Goal: Task Accomplishment & Management: Complete application form

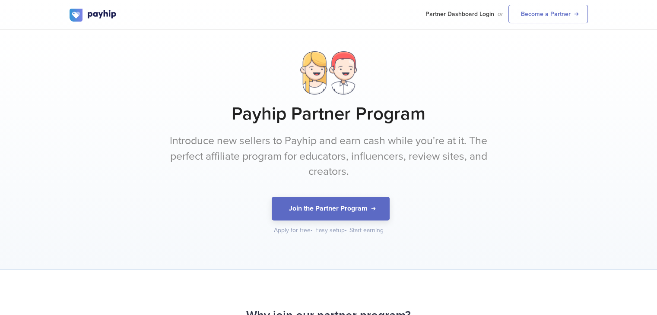
drag, startPoint x: 357, startPoint y: 205, endPoint x: 303, endPoint y: 95, distance: 122.6
click at [303, 95] on div "Payhip Partner Program Introduce new sellers to Payhip and earn cash while you'…" at bounding box center [328, 142] width 518 height 183
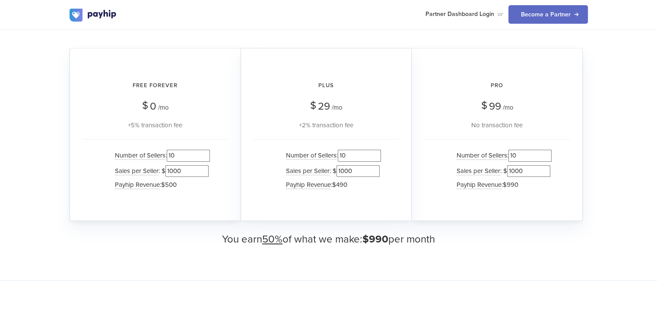
scroll to position [849, 0]
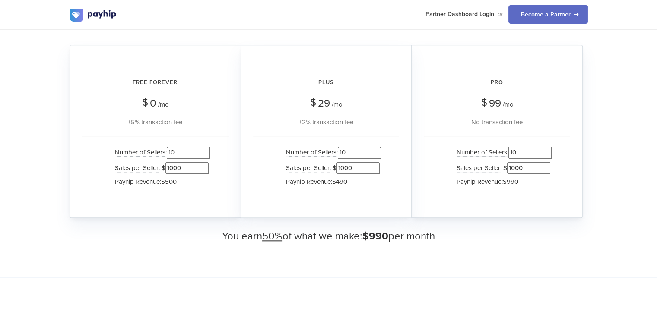
click at [346, 171] on input "1000" at bounding box center [357, 168] width 43 height 12
click at [344, 152] on input "10" at bounding box center [359, 153] width 43 height 12
type input "0"
click at [513, 152] on input "10" at bounding box center [529, 153] width 43 height 12
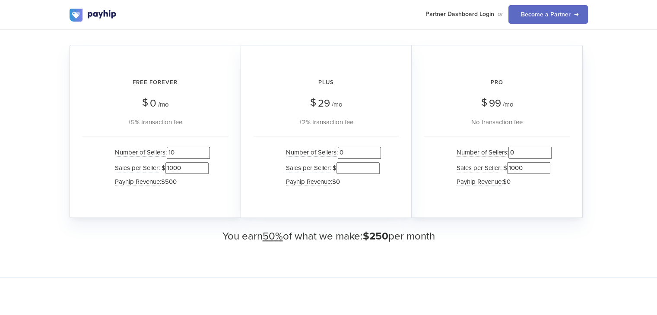
type input "0"
click at [510, 165] on input "1000" at bounding box center [528, 168] width 43 height 12
type input "000"
click at [445, 153] on ul "Number of Sellers : 0 Sales per Seller : $ 000 Payhip Revenue : $0" at bounding box center [497, 166] width 110 height 43
click at [175, 152] on input "10" at bounding box center [188, 153] width 43 height 12
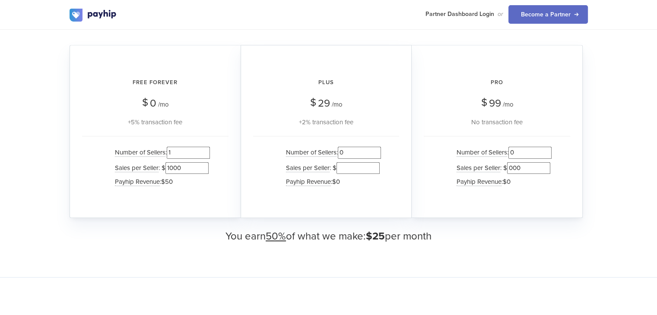
type input "1"
click at [184, 163] on input "1000" at bounding box center [186, 168] width 43 height 12
drag, startPoint x: 172, startPoint y: 167, endPoint x: 188, endPoint y: 167, distance: 16.4
click at [188, 167] on input "10000" at bounding box center [186, 168] width 43 height 12
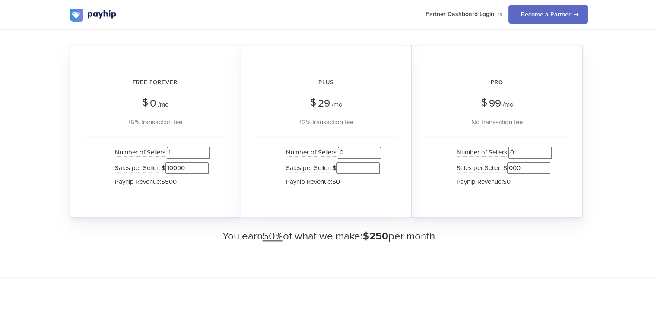
click at [188, 167] on input "10000" at bounding box center [186, 168] width 43 height 12
type input "10000"
click at [176, 152] on input "1" at bounding box center [188, 153] width 43 height 12
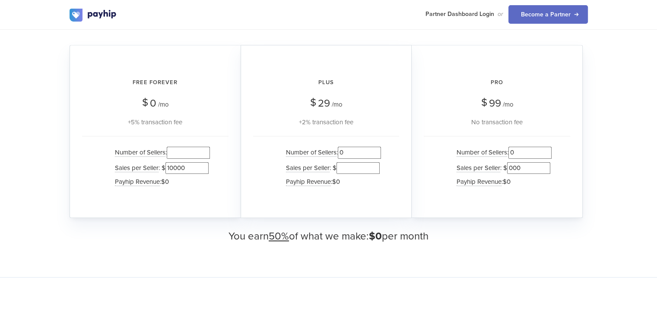
paste input "10000"
type input "10000"
click at [178, 167] on input "10000" at bounding box center [186, 168] width 43 height 12
drag, startPoint x: 170, startPoint y: 167, endPoint x: 185, endPoint y: 167, distance: 14.7
click at [185, 167] on input "1000" at bounding box center [186, 168] width 43 height 12
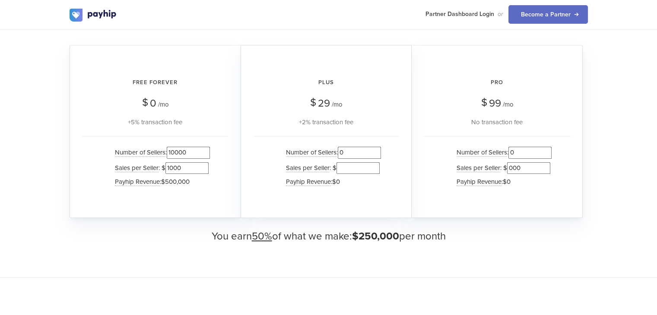
click at [189, 167] on input "1000" at bounding box center [186, 168] width 43 height 12
type input "100"
click at [186, 154] on input "10000" at bounding box center [188, 153] width 43 height 12
drag, startPoint x: 185, startPoint y: 152, endPoint x: 173, endPoint y: 153, distance: 12.1
click at [173, 153] on input "1000" at bounding box center [188, 153] width 43 height 12
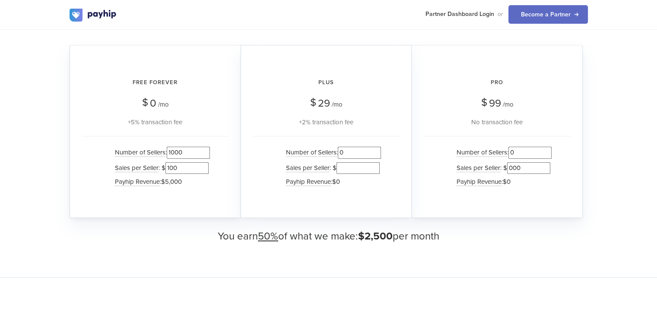
type input "1000"
click at [175, 166] on input "100" at bounding box center [186, 168] width 43 height 12
drag, startPoint x: 173, startPoint y: 166, endPoint x: 186, endPoint y: 166, distance: 13.8
click at [186, 166] on input "10000" at bounding box center [186, 168] width 43 height 12
type input "10000"
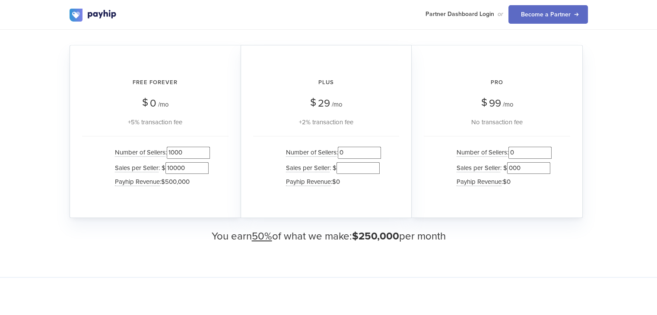
click at [186, 152] on input "1000" at bounding box center [188, 153] width 43 height 12
type input "10000"
click at [240, 109] on div "Free Forever $ 0 /mo +5% transaction fee Number of Sellers : 10000 Sales per Se…" at bounding box center [154, 131] width 171 height 173
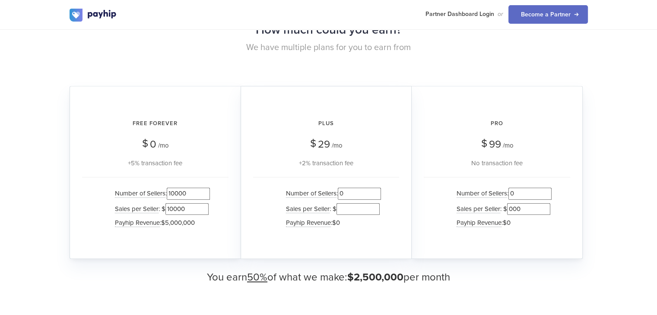
scroll to position [808, 0]
click at [261, 110] on div "Plus $ 29 /mo +2% transaction fee Number of Sellers : 0 Sales per Seller : $ Pa…" at bounding box center [325, 172] width 171 height 173
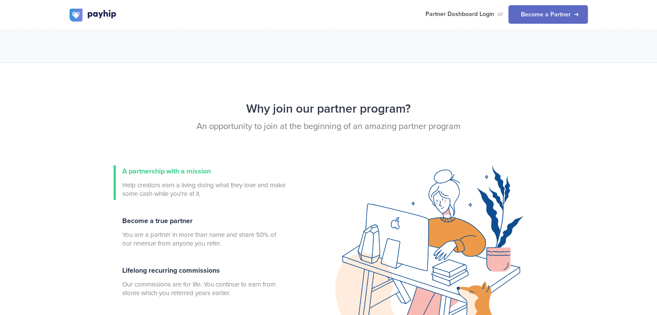
scroll to position [0, 0]
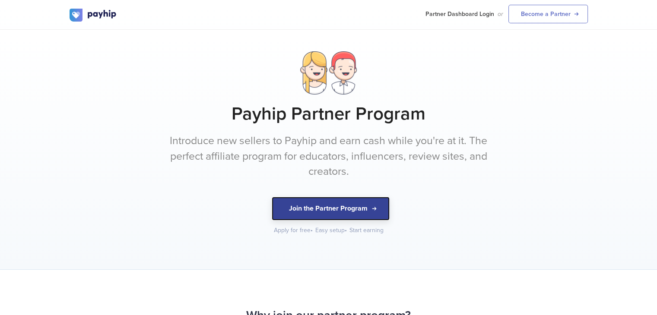
click at [343, 211] on button "Join the Partner Program" at bounding box center [331, 209] width 118 height 24
